Goal: Information Seeking & Learning: Find contact information

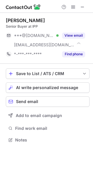
scroll to position [136, 92]
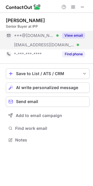
click at [75, 35] on button "View email" at bounding box center [73, 36] width 23 height 6
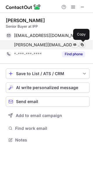
click at [83, 46] on span at bounding box center [82, 44] width 5 height 5
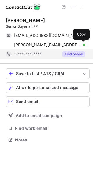
click at [71, 56] on button "Find phone" at bounding box center [73, 54] width 23 height 6
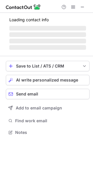
scroll to position [3, 3]
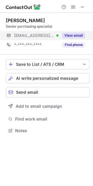
click at [79, 33] on button "View email" at bounding box center [73, 36] width 23 height 6
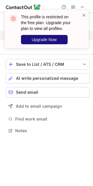
click at [54, 36] on button "Upgrade Now" at bounding box center [44, 39] width 47 height 9
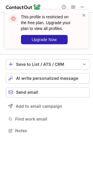
scroll to position [126, 92]
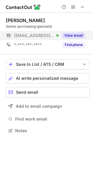
click at [74, 36] on button "View email" at bounding box center [73, 36] width 23 height 6
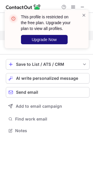
click at [50, 39] on span "Upgrade Now" at bounding box center [44, 39] width 25 height 5
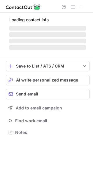
scroll to position [3, 3]
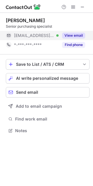
click at [75, 36] on button "View email" at bounding box center [73, 36] width 23 height 6
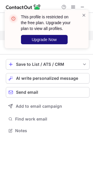
click at [56, 39] on span "Upgrade Now" at bounding box center [44, 39] width 25 height 5
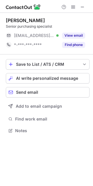
scroll to position [126, 92]
click at [75, 32] on div "View email" at bounding box center [71, 35] width 26 height 9
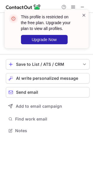
click at [81, 15] on span at bounding box center [83, 15] width 5 height 6
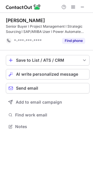
scroll to position [122, 92]
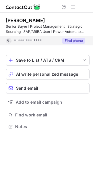
click at [80, 38] on button "Find phone" at bounding box center [73, 41] width 23 height 6
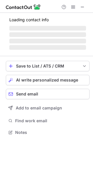
scroll to position [3, 3]
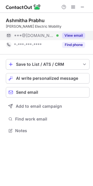
click at [76, 35] on button "View email" at bounding box center [73, 36] width 23 height 6
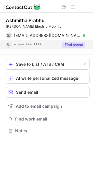
click at [72, 45] on button "Find phone" at bounding box center [73, 45] width 23 height 6
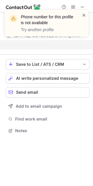
click at [82, 14] on span at bounding box center [83, 15] width 5 height 6
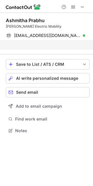
scroll to position [117, 92]
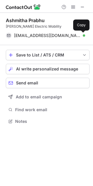
click at [84, 35] on span at bounding box center [82, 35] width 5 height 5
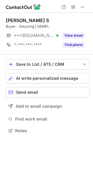
scroll to position [3, 3]
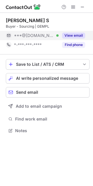
click at [77, 35] on button "View email" at bounding box center [73, 36] width 23 height 6
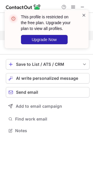
click at [82, 16] on span at bounding box center [83, 15] width 5 height 6
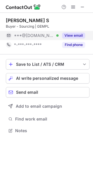
click at [74, 35] on button "View email" at bounding box center [73, 36] width 23 height 6
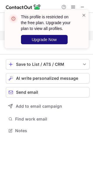
click at [44, 37] on span "Upgrade Now" at bounding box center [44, 39] width 25 height 5
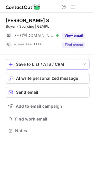
scroll to position [126, 92]
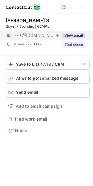
click at [80, 36] on button "View email" at bounding box center [73, 36] width 23 height 6
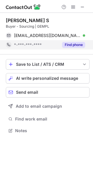
click at [79, 44] on button "Find phone" at bounding box center [73, 45] width 23 height 6
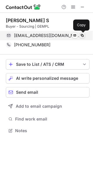
click at [82, 36] on span at bounding box center [82, 35] width 5 height 5
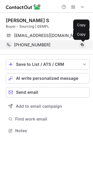
click at [79, 44] on button at bounding box center [82, 45] width 6 height 6
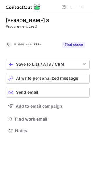
scroll to position [117, 92]
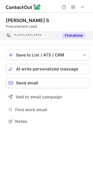
click at [69, 33] on button "Find phone" at bounding box center [73, 36] width 23 height 6
click at [84, 35] on button "Find phone" at bounding box center [73, 36] width 23 height 6
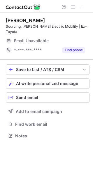
scroll to position [126, 92]
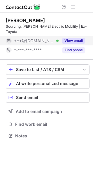
click at [84, 38] on button "View email" at bounding box center [73, 41] width 23 height 6
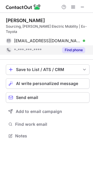
click at [80, 47] on button "Find phone" at bounding box center [73, 50] width 23 height 6
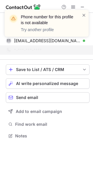
drag, startPoint x: 83, startPoint y: 15, endPoint x: 79, endPoint y: 21, distance: 7.6
click at [83, 15] on span at bounding box center [83, 15] width 5 height 6
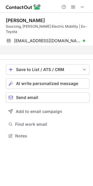
scroll to position [117, 92]
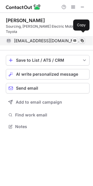
click at [82, 38] on span at bounding box center [82, 40] width 5 height 5
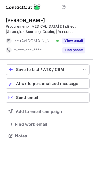
scroll to position [131, 92]
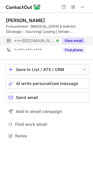
click at [77, 40] on button "View email" at bounding box center [73, 41] width 23 height 6
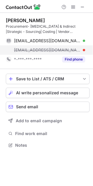
scroll to position [141, 92]
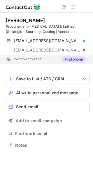
click at [73, 57] on button "Find phone" at bounding box center [73, 59] width 23 height 6
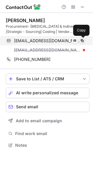
click at [81, 40] on span at bounding box center [82, 40] width 5 height 5
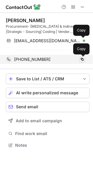
click at [83, 58] on div "Vishal Rai Procurement- Capex & Indirect |Strategic - Sourcing| Costing | Vendo…" at bounding box center [47, 41] width 83 height 56
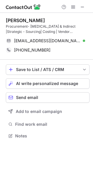
scroll to position [131, 92]
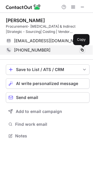
click at [82, 50] on span at bounding box center [82, 50] width 5 height 5
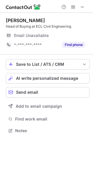
scroll to position [3, 3]
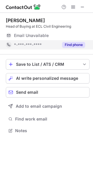
click at [64, 44] on button "Find phone" at bounding box center [73, 45] width 23 height 6
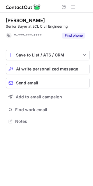
scroll to position [117, 92]
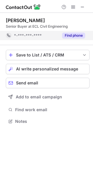
click at [74, 35] on button "Find phone" at bounding box center [73, 36] width 23 height 6
click at [75, 37] on button "Find phone" at bounding box center [73, 36] width 23 height 6
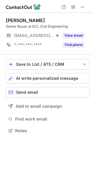
scroll to position [3, 3]
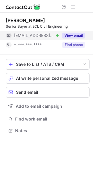
click at [76, 34] on button "View email" at bounding box center [73, 36] width 23 height 6
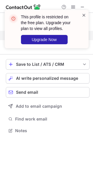
click at [82, 15] on span at bounding box center [83, 15] width 5 height 6
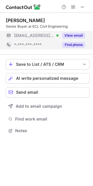
click at [69, 44] on button "Find phone" at bounding box center [73, 45] width 23 height 6
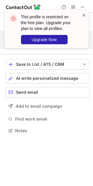
click at [82, 13] on span at bounding box center [83, 15] width 5 height 6
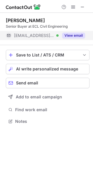
scroll to position [117, 92]
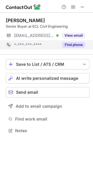
scroll to position [3, 3]
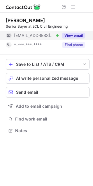
click at [73, 36] on button "View email" at bounding box center [73, 36] width 23 height 6
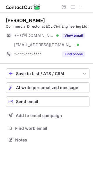
scroll to position [136, 92]
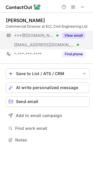
drag, startPoint x: 74, startPoint y: 28, endPoint x: 72, endPoint y: 38, distance: 10.3
click at [74, 29] on div "Commercial Director at ECL Civil Engineering Ltd" at bounding box center [47, 26] width 83 height 5
click at [73, 34] on button "View email" at bounding box center [73, 36] width 23 height 6
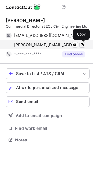
click at [81, 44] on span at bounding box center [82, 44] width 5 height 5
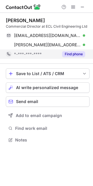
click at [75, 54] on button "Find phone" at bounding box center [73, 54] width 23 height 6
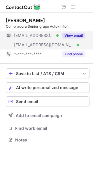
click at [78, 33] on button "View email" at bounding box center [73, 36] width 23 height 6
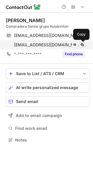
click at [82, 46] on span at bounding box center [82, 44] width 5 height 5
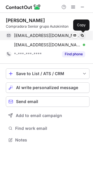
click at [81, 34] on span at bounding box center [82, 35] width 5 height 5
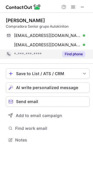
click at [75, 53] on button "Find phone" at bounding box center [73, 54] width 23 height 6
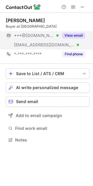
click at [73, 38] on button "View email" at bounding box center [73, 36] width 23 height 6
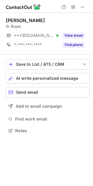
scroll to position [126, 92]
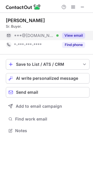
click at [71, 37] on button "View email" at bounding box center [73, 36] width 23 height 6
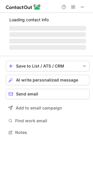
scroll to position [3, 3]
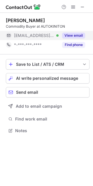
click at [65, 35] on button "View email" at bounding box center [73, 36] width 23 height 6
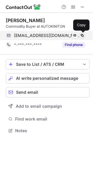
click at [82, 35] on span at bounding box center [82, 35] width 5 height 5
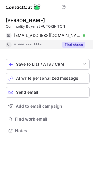
click at [76, 47] on button "Find phone" at bounding box center [73, 45] width 23 height 6
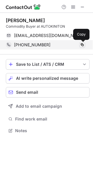
click at [83, 44] on span at bounding box center [82, 44] width 5 height 5
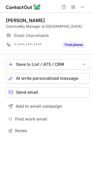
scroll to position [136, 92]
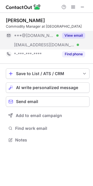
click at [76, 36] on button "View email" at bounding box center [73, 36] width 23 height 6
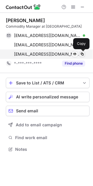
click at [83, 53] on span at bounding box center [82, 54] width 5 height 5
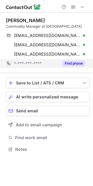
click at [72, 63] on button "Find phone" at bounding box center [73, 63] width 23 height 6
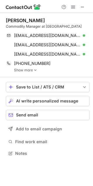
click at [34, 71] on img at bounding box center [34, 70] width 3 height 4
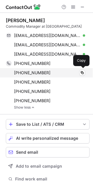
scroll to position [186, 89]
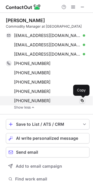
click at [80, 99] on span at bounding box center [82, 100] width 5 height 5
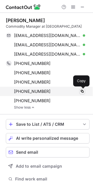
click at [83, 92] on span at bounding box center [82, 91] width 5 height 5
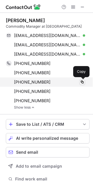
click at [81, 84] on span at bounding box center [82, 82] width 5 height 5
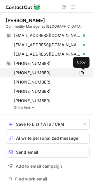
click at [81, 73] on span at bounding box center [82, 72] width 5 height 5
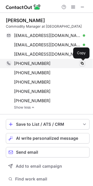
drag, startPoint x: 81, startPoint y: 63, endPoint x: 4, endPoint y: 93, distance: 83.4
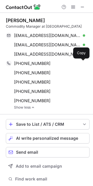
click at [81, 62] on span at bounding box center [82, 63] width 5 height 5
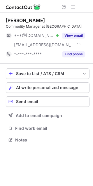
scroll to position [136, 92]
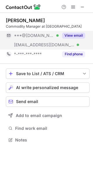
click at [77, 34] on button "View email" at bounding box center [73, 36] width 23 height 6
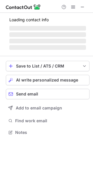
scroll to position [141, 92]
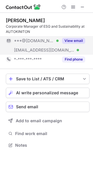
click at [71, 42] on button "View email" at bounding box center [73, 41] width 23 height 6
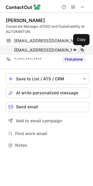
click at [80, 49] on span at bounding box center [82, 50] width 5 height 5
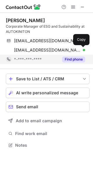
click at [66, 61] on button "Find phone" at bounding box center [73, 59] width 23 height 6
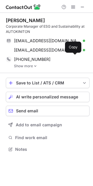
scroll to position [145, 92]
click at [29, 64] on link "Show more" at bounding box center [51, 66] width 75 height 4
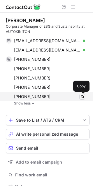
click at [81, 97] on span at bounding box center [82, 96] width 5 height 5
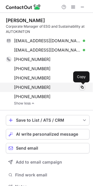
click at [82, 87] on span at bounding box center [82, 87] width 5 height 5
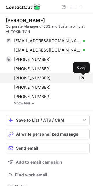
click at [81, 77] on span at bounding box center [82, 78] width 5 height 5
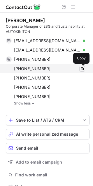
click at [80, 69] on span at bounding box center [82, 68] width 5 height 5
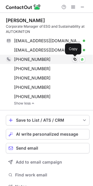
click at [76, 59] on span at bounding box center [74, 59] width 5 height 5
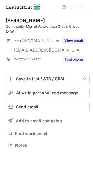
scroll to position [141, 92]
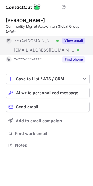
click at [77, 41] on button "View email" at bounding box center [73, 41] width 23 height 6
click at [77, 40] on button "View email" at bounding box center [73, 41] width 23 height 6
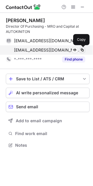
click at [83, 50] on span at bounding box center [82, 50] width 5 height 5
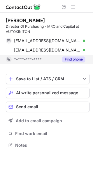
click at [68, 58] on button "Find phone" at bounding box center [73, 59] width 23 height 6
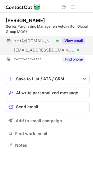
click at [77, 39] on button "View email" at bounding box center [73, 41] width 23 height 6
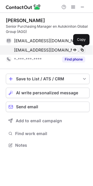
click at [82, 51] on span at bounding box center [82, 50] width 5 height 5
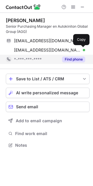
click at [71, 60] on button "Find phone" at bounding box center [73, 59] width 23 height 6
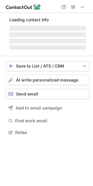
scroll to position [3, 3]
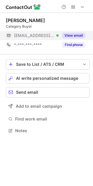
click at [73, 34] on button "View email" at bounding box center [73, 36] width 23 height 6
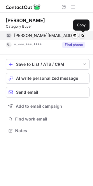
click at [83, 36] on span at bounding box center [82, 35] width 5 height 5
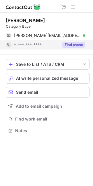
click at [74, 47] on button "Find phone" at bounding box center [73, 45] width 23 height 6
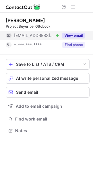
click at [72, 33] on button "View email" at bounding box center [73, 36] width 23 height 6
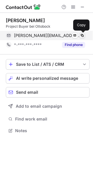
click at [83, 35] on span at bounding box center [82, 35] width 5 height 5
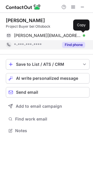
click at [73, 46] on button "Find phone" at bounding box center [73, 45] width 23 height 6
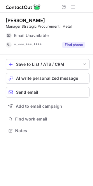
scroll to position [126, 92]
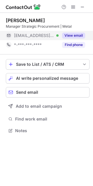
click at [77, 34] on button "View email" at bounding box center [73, 36] width 23 height 6
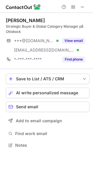
scroll to position [141, 92]
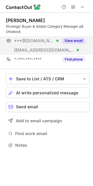
click at [70, 42] on button "View email" at bounding box center [73, 41] width 23 height 6
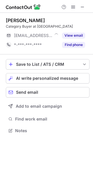
scroll to position [3, 3]
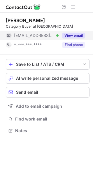
click at [76, 37] on button "View email" at bounding box center [73, 36] width 23 height 6
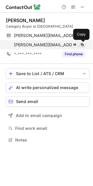
click at [81, 44] on span at bounding box center [82, 44] width 5 height 5
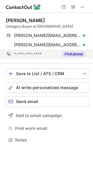
click at [76, 54] on button "Find phone" at bounding box center [73, 54] width 23 height 6
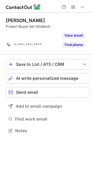
scroll to position [117, 92]
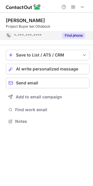
click at [73, 34] on button "Find phone" at bounding box center [73, 36] width 23 height 6
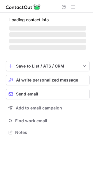
scroll to position [136, 92]
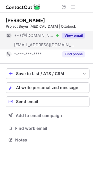
click at [76, 36] on button "View email" at bounding box center [73, 36] width 23 height 6
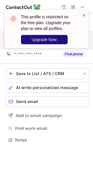
click at [58, 39] on button "Upgrade Now" at bounding box center [44, 39] width 47 height 9
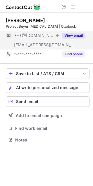
click at [76, 36] on button "View email" at bounding box center [73, 36] width 23 height 6
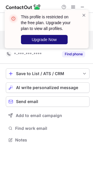
click at [50, 39] on span "Upgrade Now" at bounding box center [44, 39] width 25 height 5
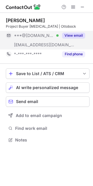
click at [77, 35] on button "View email" at bounding box center [73, 36] width 23 height 6
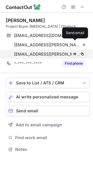
scroll to position [145, 92]
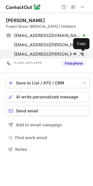
click at [81, 56] on span at bounding box center [82, 54] width 5 height 5
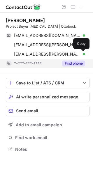
click at [73, 63] on button "Find phone" at bounding box center [73, 63] width 23 height 6
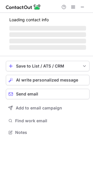
scroll to position [136, 92]
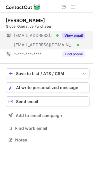
click at [81, 38] on button "View email" at bounding box center [73, 36] width 23 height 6
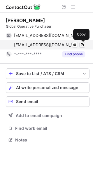
click at [83, 46] on span at bounding box center [82, 44] width 5 height 5
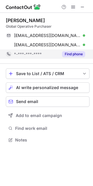
click at [76, 53] on button "Find phone" at bounding box center [73, 54] width 23 height 6
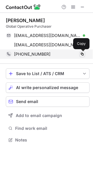
click at [84, 54] on span at bounding box center [82, 54] width 5 height 5
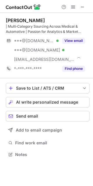
scroll to position [150, 92]
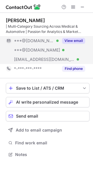
click at [74, 40] on button "View email" at bounding box center [73, 41] width 23 height 6
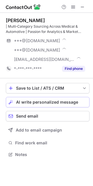
scroll to position [159, 92]
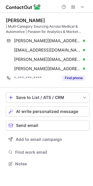
click at [85, 68] on div "m.gerasimov@hotmail.co.uk Verified Send email Copy m_gerasimov@outlook.com Veri…" at bounding box center [47, 54] width 83 height 37
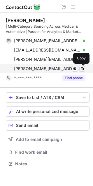
click at [83, 67] on span at bounding box center [82, 68] width 5 height 5
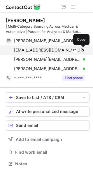
click at [81, 50] on span at bounding box center [82, 50] width 5 height 5
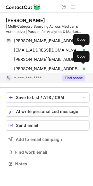
click at [69, 77] on button "Find phone" at bounding box center [73, 78] width 23 height 6
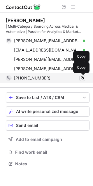
click at [82, 75] on button at bounding box center [82, 78] width 6 height 6
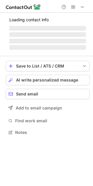
scroll to position [141, 92]
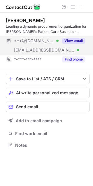
click at [80, 41] on button "View email" at bounding box center [73, 41] width 23 height 6
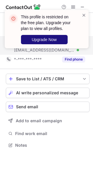
click at [51, 36] on button "Upgrade Now" at bounding box center [44, 39] width 47 height 9
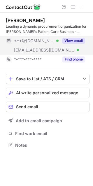
click at [75, 41] on button "View email" at bounding box center [73, 41] width 23 height 6
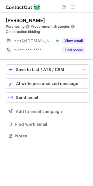
scroll to position [131, 92]
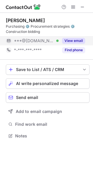
click at [71, 40] on button "View email" at bounding box center [73, 41] width 23 height 6
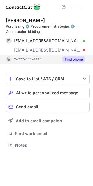
scroll to position [141, 92]
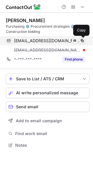
click at [82, 41] on span at bounding box center [82, 40] width 5 height 5
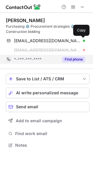
click at [77, 58] on button "Find phone" at bounding box center [73, 59] width 23 height 6
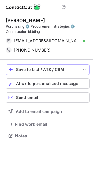
scroll to position [131, 92]
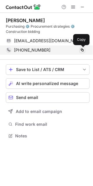
click at [81, 50] on span at bounding box center [82, 50] width 5 height 5
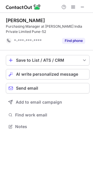
scroll to position [122, 92]
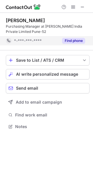
click at [76, 40] on button "Find phone" at bounding box center [73, 41] width 23 height 6
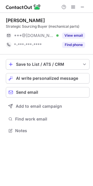
scroll to position [126, 92]
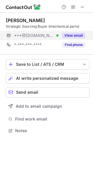
click at [79, 35] on button "View email" at bounding box center [73, 36] width 23 height 6
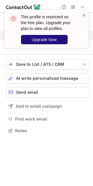
click at [47, 40] on span "Upgrade Now" at bounding box center [44, 39] width 25 height 5
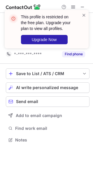
scroll to position [136, 92]
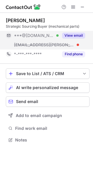
click at [76, 35] on button "View email" at bounding box center [73, 36] width 23 height 6
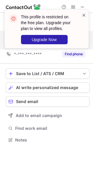
click at [82, 13] on span at bounding box center [83, 15] width 5 height 6
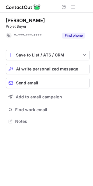
scroll to position [117, 92]
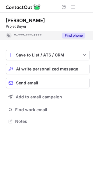
click at [78, 34] on button "Find phone" at bounding box center [73, 36] width 23 height 6
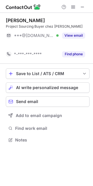
scroll to position [126, 92]
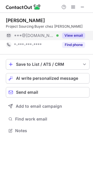
click at [78, 34] on button "View email" at bounding box center [73, 36] width 23 height 6
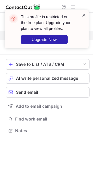
click at [82, 14] on span at bounding box center [83, 15] width 5 height 6
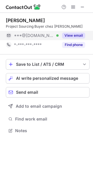
click at [79, 33] on button "View email" at bounding box center [73, 36] width 23 height 6
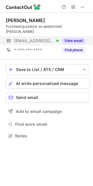
click at [76, 38] on button "View email" at bounding box center [73, 41] width 23 height 6
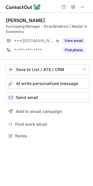
scroll to position [131, 92]
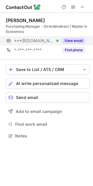
click at [69, 41] on button "View email" at bounding box center [73, 41] width 23 height 6
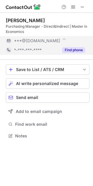
scroll to position [141, 92]
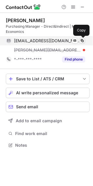
click at [81, 42] on span at bounding box center [82, 40] width 5 height 5
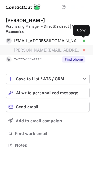
click at [80, 54] on div "Jérémy Dal Pra Purchasing Manager - Direct&Indirect | Master in Economics jerem…" at bounding box center [47, 40] width 83 height 47
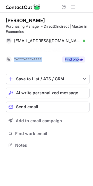
scroll to position [131, 92]
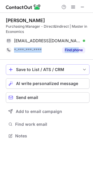
click at [74, 64] on button "Save to List / ATS / CRM" at bounding box center [47, 69] width 83 height 10
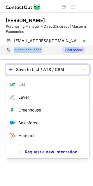
click at [64, 53] on div "Find phone" at bounding box center [71, 49] width 26 height 9
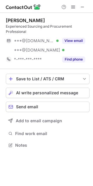
scroll to position [141, 92]
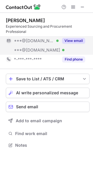
click at [74, 39] on button "View email" at bounding box center [73, 41] width 23 height 6
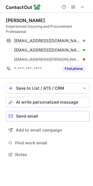
scroll to position [150, 92]
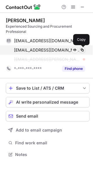
click at [83, 50] on span at bounding box center [82, 50] width 5 height 5
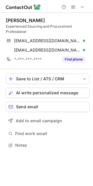
scroll to position [141, 92]
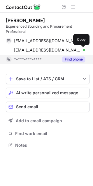
click at [74, 57] on button "Find phone" at bounding box center [73, 59] width 23 height 6
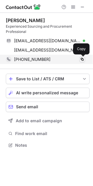
click at [81, 59] on span at bounding box center [82, 59] width 5 height 5
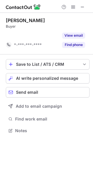
scroll to position [117, 92]
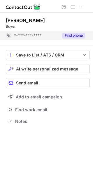
click at [74, 34] on button "Find phone" at bounding box center [73, 36] width 23 height 6
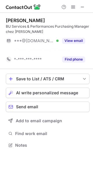
scroll to position [131, 92]
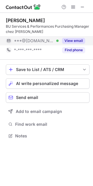
click at [74, 40] on button "View email" at bounding box center [73, 41] width 23 height 6
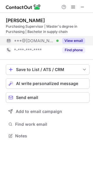
click at [74, 41] on button "View email" at bounding box center [73, 41] width 23 height 6
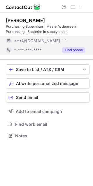
scroll to position [141, 92]
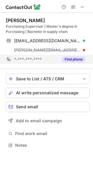
click at [76, 58] on button "Find phone" at bounding box center [73, 59] width 23 height 6
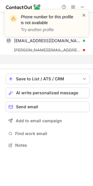
scroll to position [131, 92]
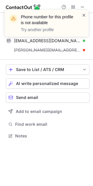
click at [83, 15] on span at bounding box center [83, 15] width 5 height 6
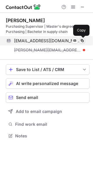
click at [83, 40] on span at bounding box center [82, 40] width 5 height 5
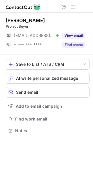
scroll to position [126, 92]
drag, startPoint x: 74, startPoint y: 37, endPoint x: 78, endPoint y: 54, distance: 16.6
click at [74, 37] on button "View email" at bounding box center [73, 36] width 23 height 6
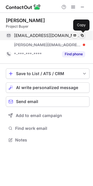
click at [83, 34] on span at bounding box center [82, 35] width 5 height 5
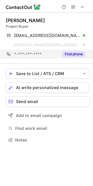
click at [78, 54] on button "Find phone" at bounding box center [73, 54] width 23 height 6
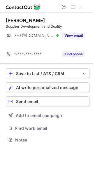
scroll to position [126, 92]
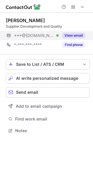
click at [76, 38] on button "View email" at bounding box center [73, 36] width 23 height 6
click at [75, 33] on button "View email" at bounding box center [73, 36] width 23 height 6
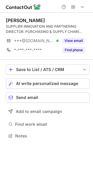
scroll to position [131, 92]
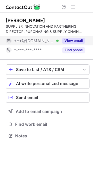
click at [68, 39] on button "View email" at bounding box center [73, 41] width 23 height 6
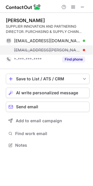
scroll to position [141, 92]
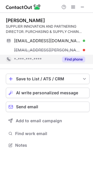
click at [73, 56] on div "Find phone" at bounding box center [71, 59] width 26 height 9
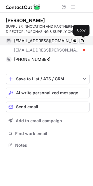
click at [83, 41] on span at bounding box center [82, 40] width 5 height 5
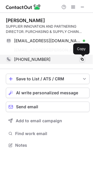
click at [81, 58] on span at bounding box center [82, 59] width 5 height 5
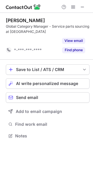
scroll to position [122, 92]
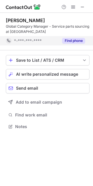
click at [65, 42] on button "Find phone" at bounding box center [73, 41] width 23 height 6
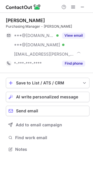
scroll to position [145, 92]
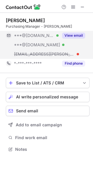
click at [77, 37] on button "View email" at bounding box center [73, 36] width 23 height 6
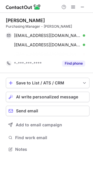
scroll to position [3, 3]
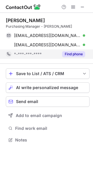
click at [74, 51] on button "Find phone" at bounding box center [73, 54] width 23 height 6
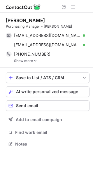
click at [31, 59] on link "Show more" at bounding box center [51, 61] width 75 height 4
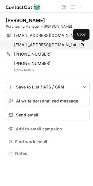
drag, startPoint x: 82, startPoint y: 44, endPoint x: 70, endPoint y: 51, distance: 13.8
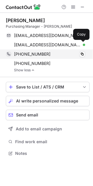
click at [82, 44] on span at bounding box center [82, 44] width 5 height 5
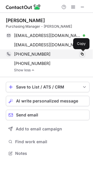
click at [82, 55] on span at bounding box center [82, 54] width 5 height 5
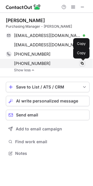
click at [81, 63] on span at bounding box center [82, 63] width 5 height 5
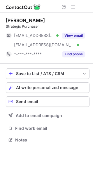
scroll to position [3, 3]
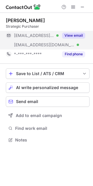
click at [74, 36] on button "View email" at bounding box center [73, 36] width 23 height 6
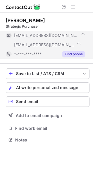
scroll to position [145, 92]
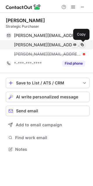
click at [83, 44] on span at bounding box center [82, 44] width 5 height 5
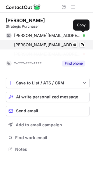
drag, startPoint x: 83, startPoint y: 36, endPoint x: 61, endPoint y: 45, distance: 24.0
click at [84, 35] on span at bounding box center [82, 35] width 5 height 5
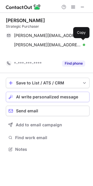
scroll to position [3, 3]
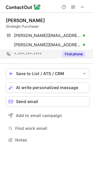
click at [75, 53] on button "Find phone" at bounding box center [73, 54] width 23 height 6
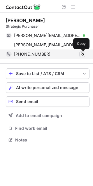
click at [82, 54] on span at bounding box center [82, 54] width 5 height 5
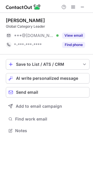
scroll to position [126, 92]
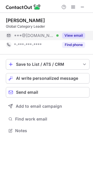
click at [66, 37] on button "View email" at bounding box center [73, 36] width 23 height 6
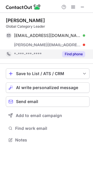
scroll to position [136, 92]
click at [72, 52] on button "Find phone" at bounding box center [73, 54] width 23 height 6
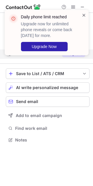
click at [82, 14] on span at bounding box center [83, 15] width 5 height 6
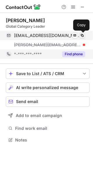
click at [80, 36] on span at bounding box center [82, 35] width 5 height 5
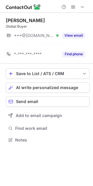
scroll to position [126, 92]
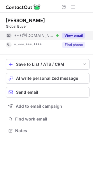
click at [72, 37] on button "View email" at bounding box center [73, 36] width 23 height 6
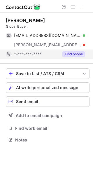
click at [77, 53] on button "Find phone" at bounding box center [73, 54] width 23 height 6
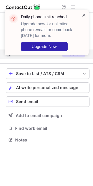
click at [84, 15] on span at bounding box center [83, 15] width 5 height 6
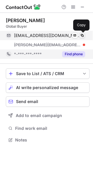
click at [81, 36] on span at bounding box center [82, 35] width 5 height 5
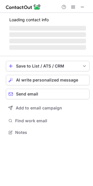
scroll to position [3, 3]
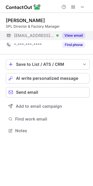
click at [69, 35] on button "View email" at bounding box center [73, 36] width 23 height 6
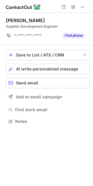
scroll to position [117, 92]
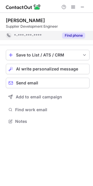
click at [78, 34] on button "Find phone" at bounding box center [73, 36] width 23 height 6
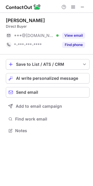
scroll to position [126, 92]
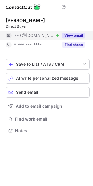
click at [77, 38] on button "View email" at bounding box center [73, 36] width 23 height 6
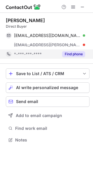
click at [74, 50] on div "Find phone" at bounding box center [71, 53] width 26 height 9
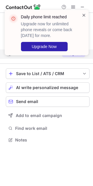
click at [82, 15] on span at bounding box center [83, 15] width 5 height 6
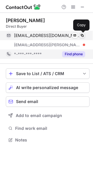
click at [83, 34] on span at bounding box center [82, 35] width 5 height 5
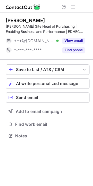
scroll to position [131, 92]
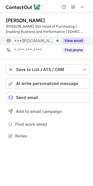
click at [84, 40] on button "View email" at bounding box center [73, 41] width 23 height 6
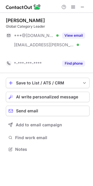
scroll to position [3, 3]
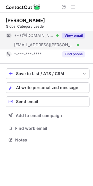
click at [77, 35] on button "View email" at bounding box center [73, 36] width 23 height 6
click at [77, 38] on button "View email" at bounding box center [73, 36] width 23 height 6
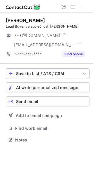
scroll to position [145, 92]
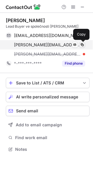
click at [83, 44] on span at bounding box center [82, 44] width 5 height 5
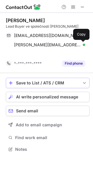
scroll to position [3, 3]
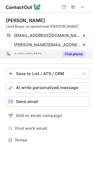
click at [73, 53] on button "Find phone" at bounding box center [73, 54] width 23 height 6
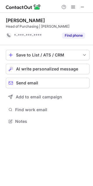
scroll to position [117, 92]
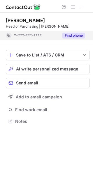
click at [68, 37] on button "Find phone" at bounding box center [73, 36] width 23 height 6
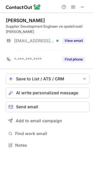
scroll to position [131, 92]
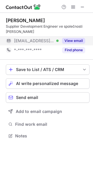
click at [78, 41] on button "View email" at bounding box center [73, 41] width 23 height 6
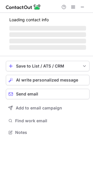
scroll to position [131, 92]
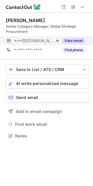
click at [77, 42] on button "View email" at bounding box center [73, 41] width 23 height 6
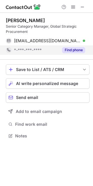
click at [77, 50] on button "Find phone" at bounding box center [73, 50] width 23 height 6
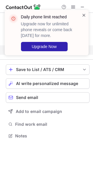
click at [83, 14] on span at bounding box center [83, 15] width 5 height 6
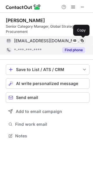
click at [81, 39] on span at bounding box center [82, 40] width 5 height 5
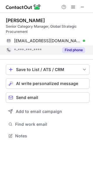
click at [75, 47] on button "Find phone" at bounding box center [73, 50] width 23 height 6
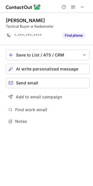
scroll to position [117, 92]
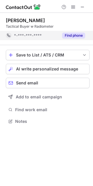
click at [79, 32] on div "Find phone" at bounding box center [71, 35] width 26 height 9
click at [78, 36] on div "[PERSON_NAME] Tactical Buyer w Radiometer *-***-***-**** Save to List / ATS / C…" at bounding box center [46, 93] width 93 height 186
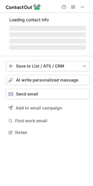
scroll to position [3, 3]
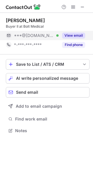
click at [79, 37] on button "View email" at bounding box center [73, 36] width 23 height 6
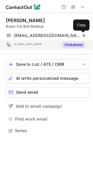
drag, startPoint x: 83, startPoint y: 35, endPoint x: 70, endPoint y: 42, distance: 14.7
click at [83, 35] on span at bounding box center [82, 35] width 5 height 5
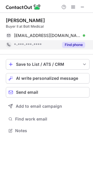
click at [76, 44] on button "Find phone" at bounding box center [73, 45] width 23 height 6
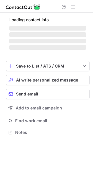
scroll to position [131, 92]
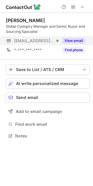
click at [81, 41] on button "View email" at bounding box center [73, 41] width 23 height 6
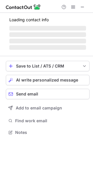
scroll to position [3, 3]
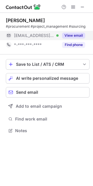
click at [70, 33] on button "View email" at bounding box center [73, 36] width 23 height 6
click at [76, 38] on button "View email" at bounding box center [73, 36] width 23 height 6
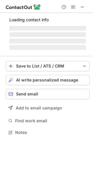
scroll to position [141, 92]
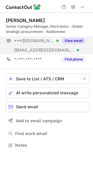
click at [83, 40] on button "View email" at bounding box center [73, 41] width 23 height 6
drag, startPoint x: 90, startPoint y: 40, endPoint x: 72, endPoint y: 39, distance: 18.0
click at [87, 40] on div "***@[DOMAIN_NAME] Verified [EMAIL_ADDRESS][DOMAIN_NAME] Verified View email" at bounding box center [47, 45] width 83 height 19
click at [72, 39] on div "***@[DOMAIN_NAME]" at bounding box center [49, 40] width 71 height 5
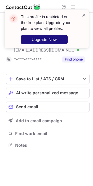
click at [39, 41] on span "Upgrade Now" at bounding box center [44, 39] width 25 height 5
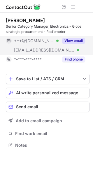
click at [76, 39] on button "View email" at bounding box center [73, 41] width 23 height 6
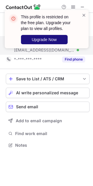
click at [55, 39] on span "Upgrade Now" at bounding box center [44, 39] width 25 height 5
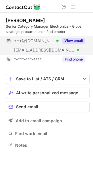
click at [72, 39] on button "View email" at bounding box center [73, 41] width 23 height 6
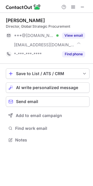
scroll to position [136, 92]
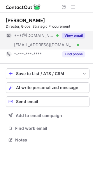
click at [74, 35] on button "View email" at bounding box center [73, 36] width 23 height 6
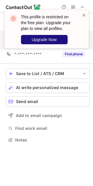
click at [46, 39] on span "Upgrade Now" at bounding box center [44, 39] width 25 height 5
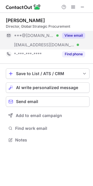
click at [81, 34] on button "View email" at bounding box center [73, 36] width 23 height 6
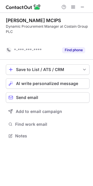
scroll to position [122, 92]
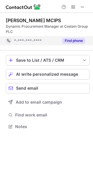
click at [68, 43] on button "Find phone" at bounding box center [73, 41] width 23 height 6
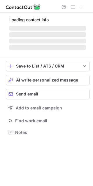
scroll to position [136, 92]
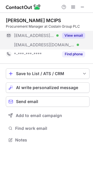
click at [70, 36] on button "View email" at bounding box center [73, 36] width 23 height 6
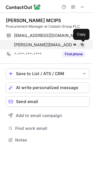
click at [83, 45] on span at bounding box center [82, 44] width 5 height 5
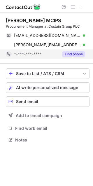
click at [79, 53] on button "Find phone" at bounding box center [73, 54] width 23 height 6
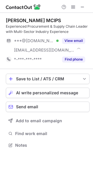
scroll to position [141, 92]
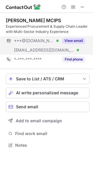
click at [79, 40] on button "View email" at bounding box center [73, 41] width 23 height 6
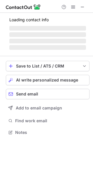
scroll to position [136, 92]
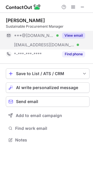
click at [72, 37] on button "View email" at bounding box center [73, 36] width 23 height 6
click at [79, 34] on button "View email" at bounding box center [73, 36] width 23 height 6
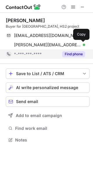
drag, startPoint x: 83, startPoint y: 44, endPoint x: 80, endPoint y: 50, distance: 6.3
click at [83, 44] on span at bounding box center [82, 44] width 5 height 5
click at [77, 54] on button "Find phone" at bounding box center [73, 54] width 23 height 6
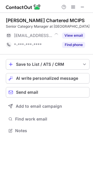
scroll to position [3, 3]
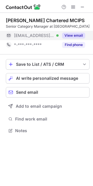
click at [76, 36] on button "View email" at bounding box center [73, 36] width 23 height 6
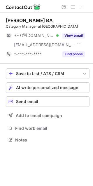
scroll to position [136, 92]
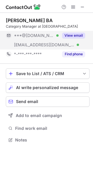
click at [75, 36] on button "View email" at bounding box center [73, 36] width 23 height 6
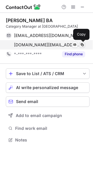
click at [83, 44] on span at bounding box center [82, 44] width 5 height 5
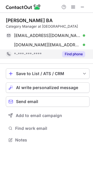
click at [77, 57] on div "Find phone" at bounding box center [71, 53] width 26 height 9
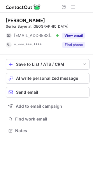
scroll to position [3, 3]
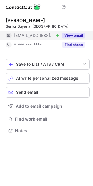
click at [80, 37] on button "View email" at bounding box center [73, 36] width 23 height 6
